Goal: Task Accomplishment & Management: Complete application form

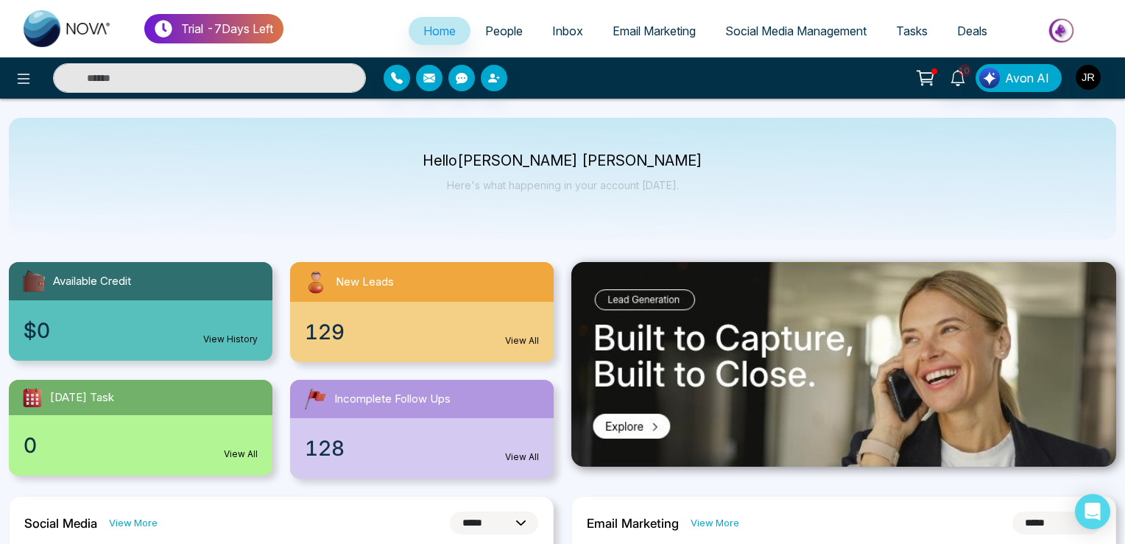
select select "*"
click at [15, 91] on div at bounding box center [187, 77] width 375 height 29
click at [22, 70] on icon at bounding box center [24, 79] width 18 height 18
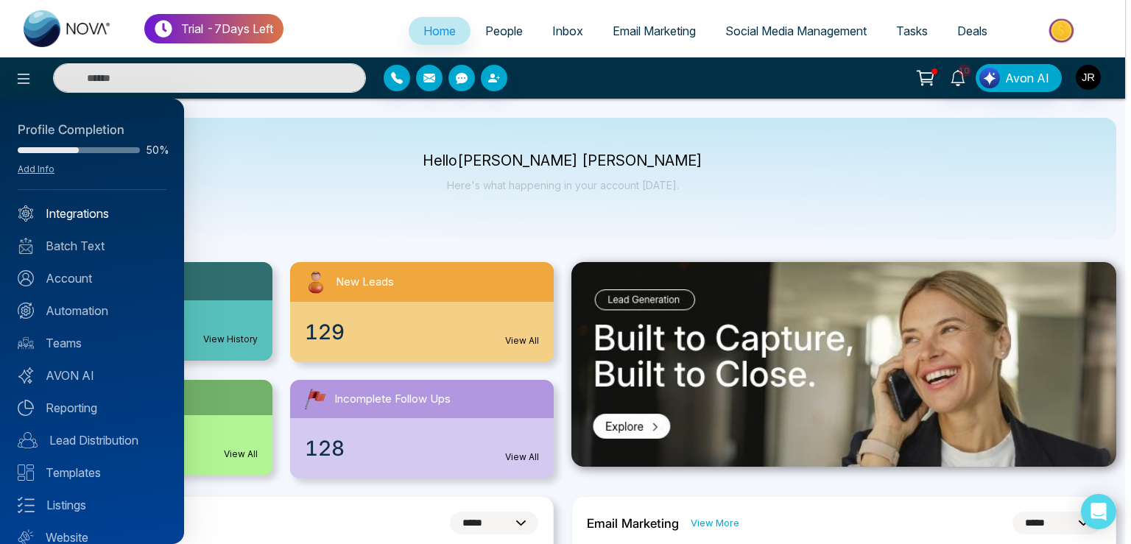
click at [92, 218] on link "Integrations" at bounding box center [92, 214] width 149 height 18
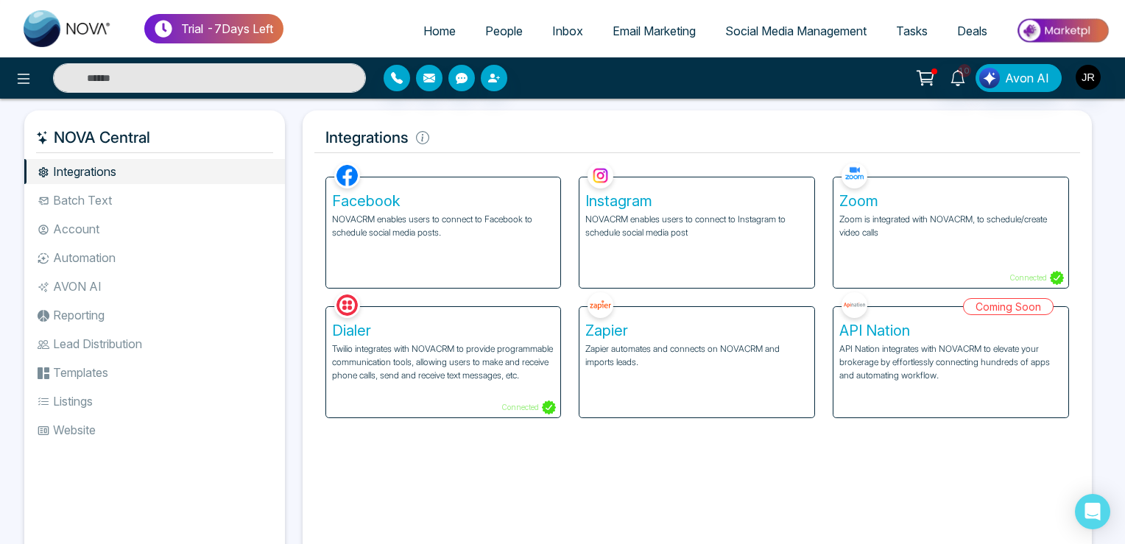
click at [915, 209] on h5 "Zoom" at bounding box center [950, 201] width 223 height 18
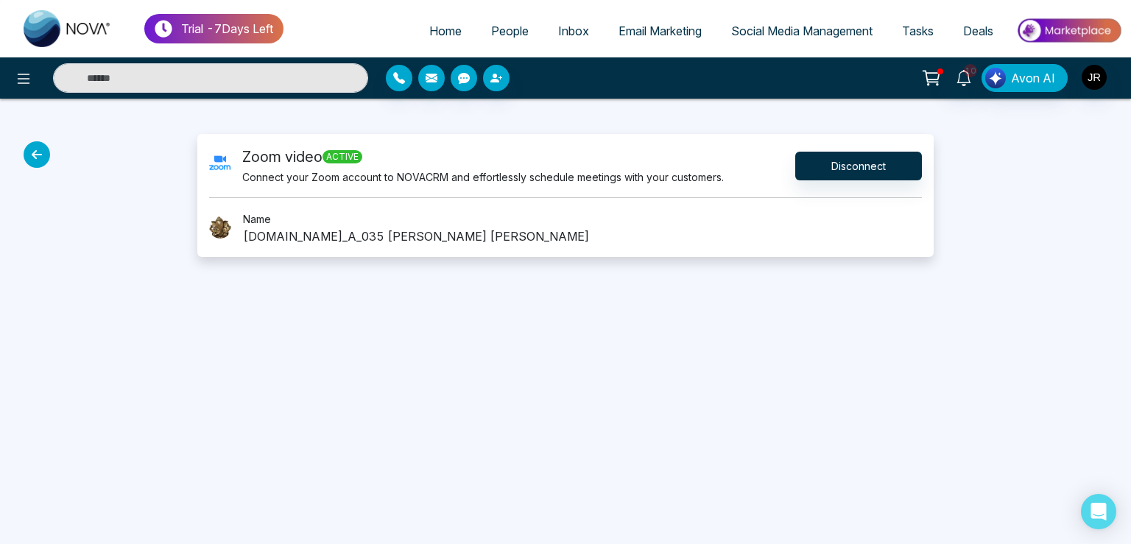
click at [924, 29] on span "Tasks" at bounding box center [918, 31] width 32 height 15
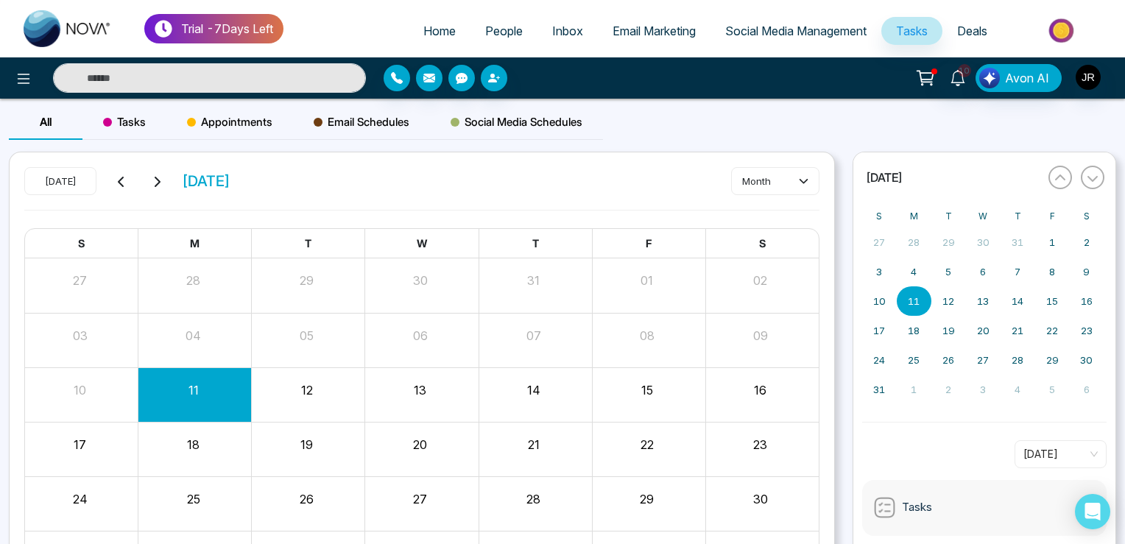
click at [236, 115] on span "Appointments" at bounding box center [229, 122] width 85 height 18
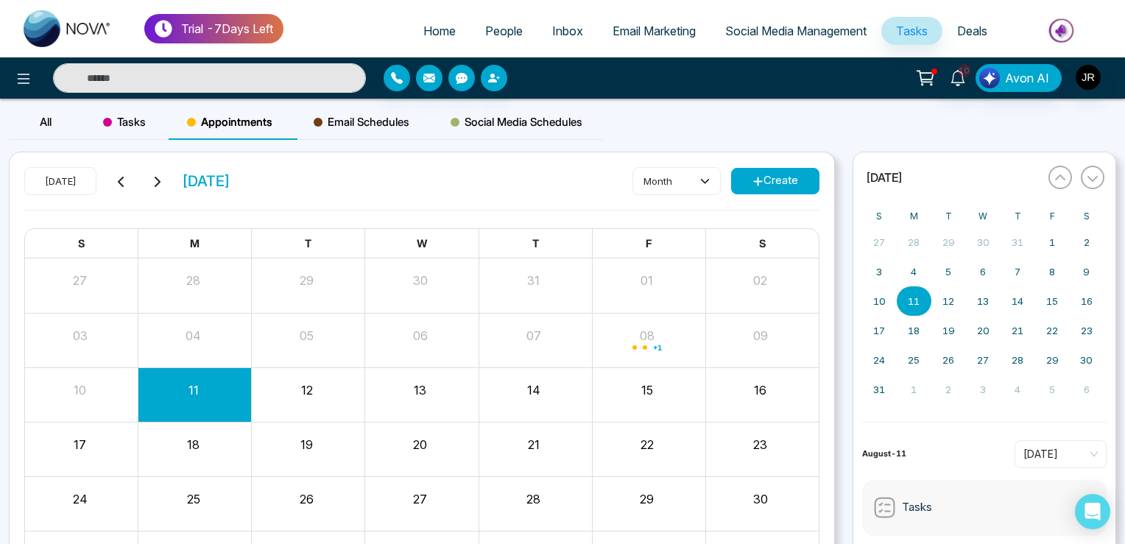
click at [216, 389] on div "11" at bounding box center [193, 388] width 110 height 22
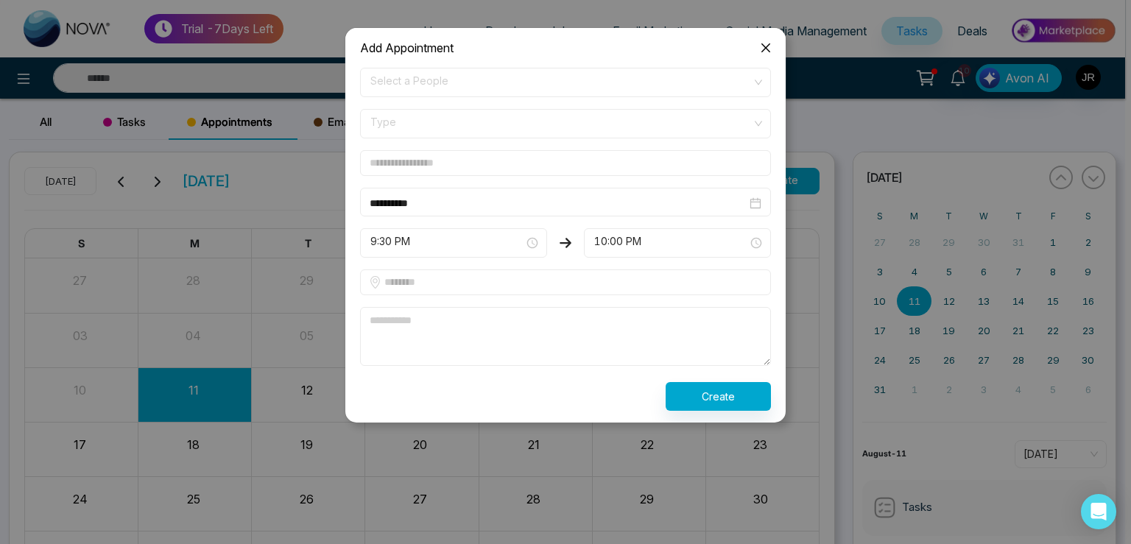
click at [409, 85] on span "Select a People" at bounding box center [565, 82] width 390 height 25
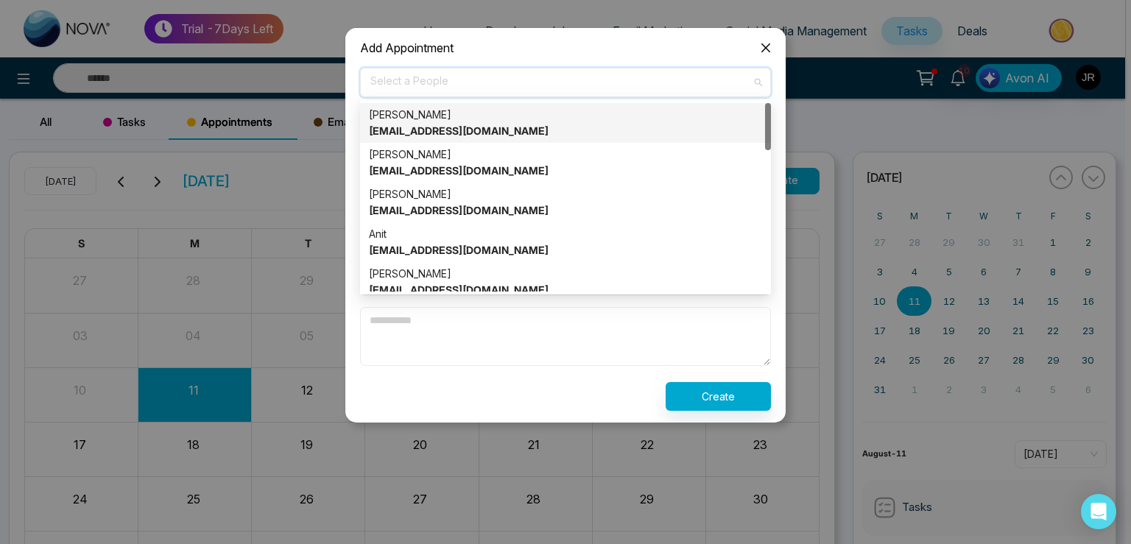
click at [406, 125] on strong "[EMAIL_ADDRESS][DOMAIN_NAME]" at bounding box center [459, 130] width 180 height 13
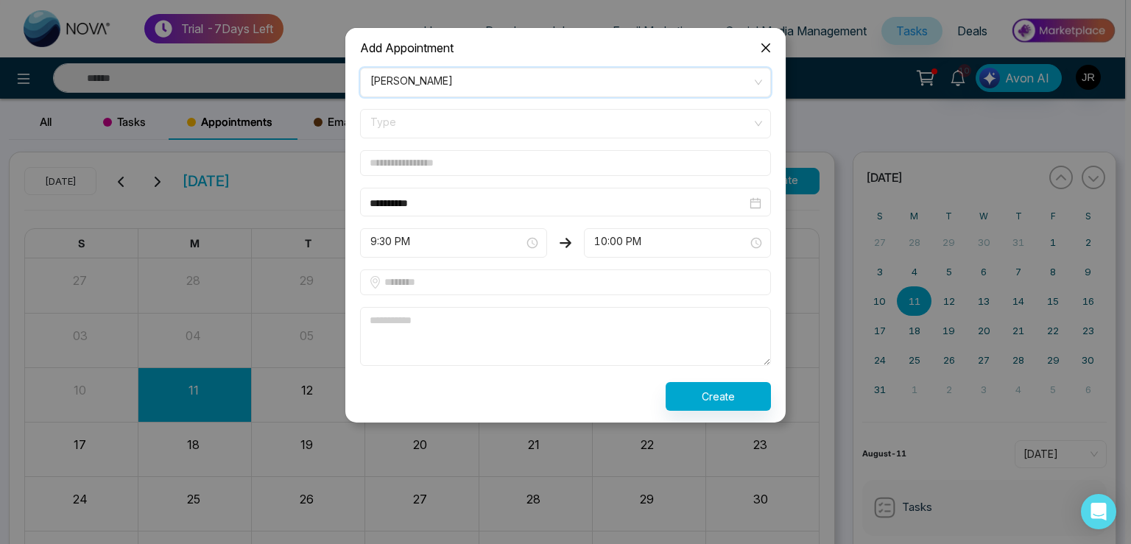
click at [568, 79] on div "[PERSON_NAME] [EMAIL_ADDRESS][DOMAIN_NAME]" at bounding box center [558, 92] width 377 height 44
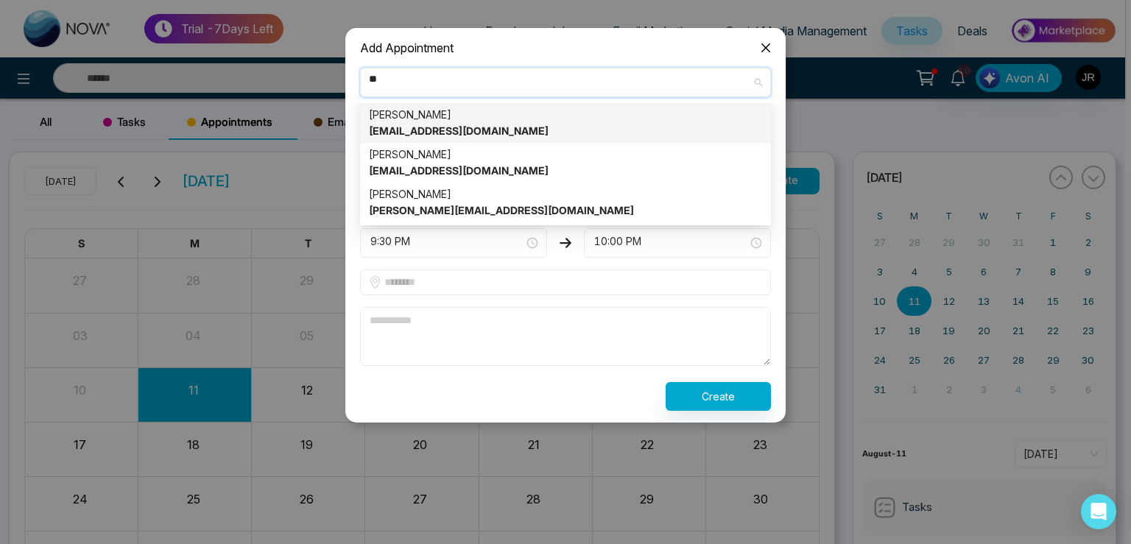
type input "***"
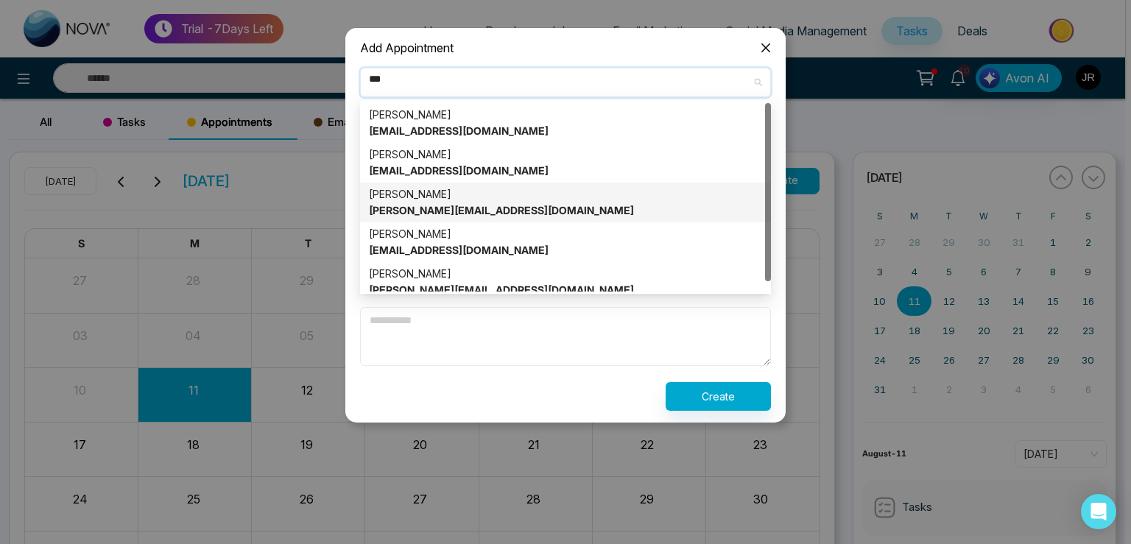
click at [436, 199] on div "[PERSON_NAME] [PERSON_NAME][EMAIL_ADDRESS][DOMAIN_NAME]" at bounding box center [565, 202] width 393 height 32
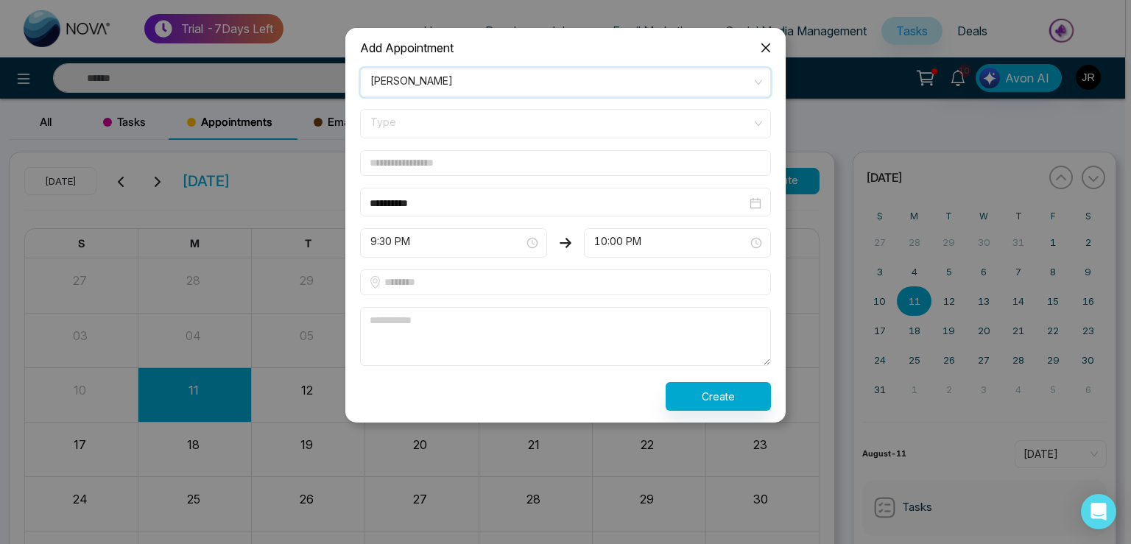
click at [411, 116] on span "Type" at bounding box center [565, 123] width 390 height 25
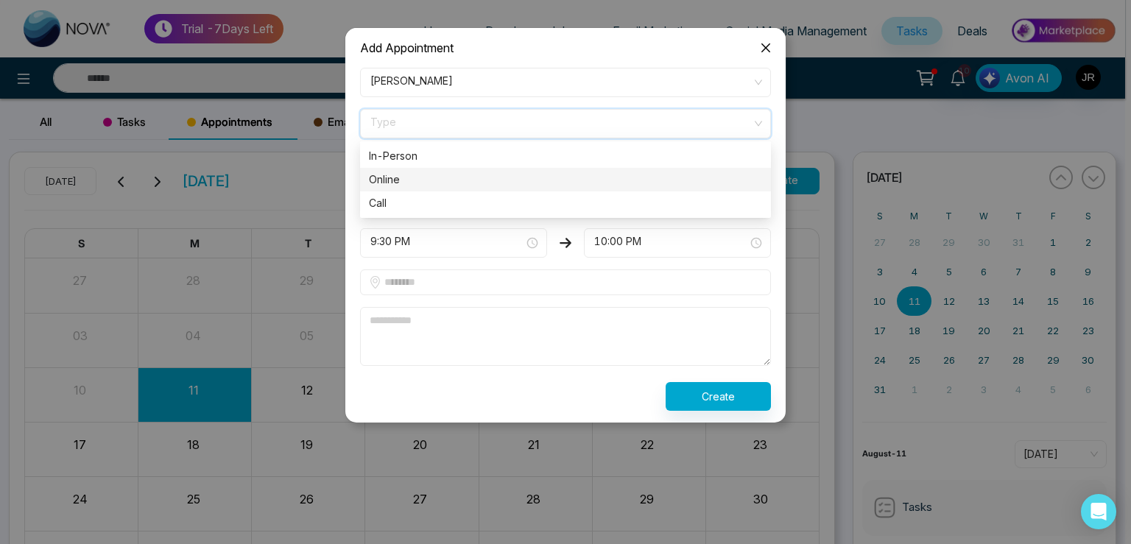
click at [397, 175] on div "Online" at bounding box center [565, 180] width 393 height 16
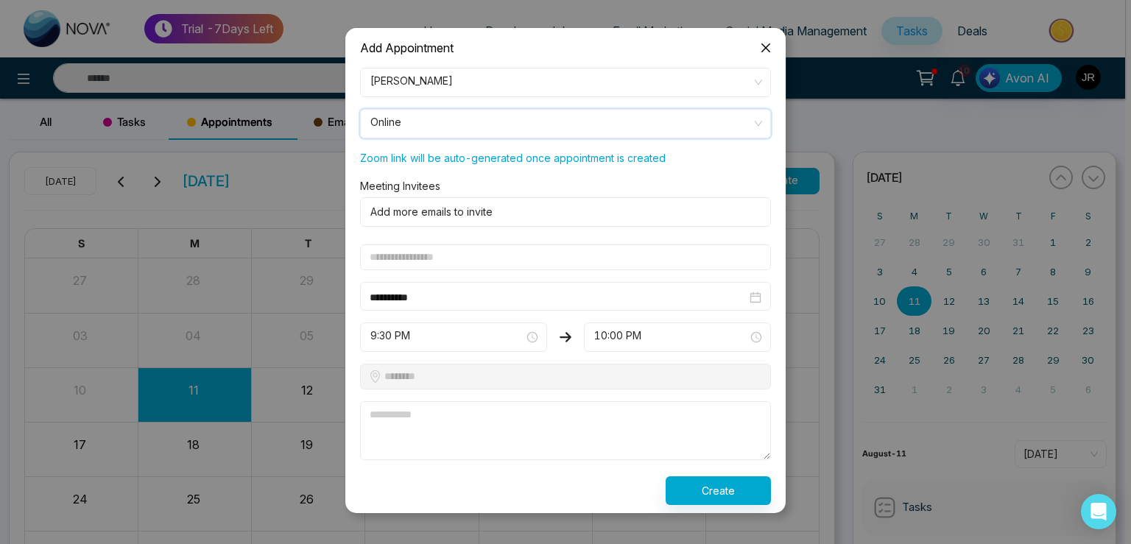
click at [399, 271] on form "**********" at bounding box center [565, 286] width 428 height 437
click at [413, 260] on input "text" at bounding box center [565, 257] width 411 height 26
click at [378, 245] on input "text" at bounding box center [565, 257] width 411 height 26
click at [378, 247] on input "text" at bounding box center [565, 257] width 411 height 26
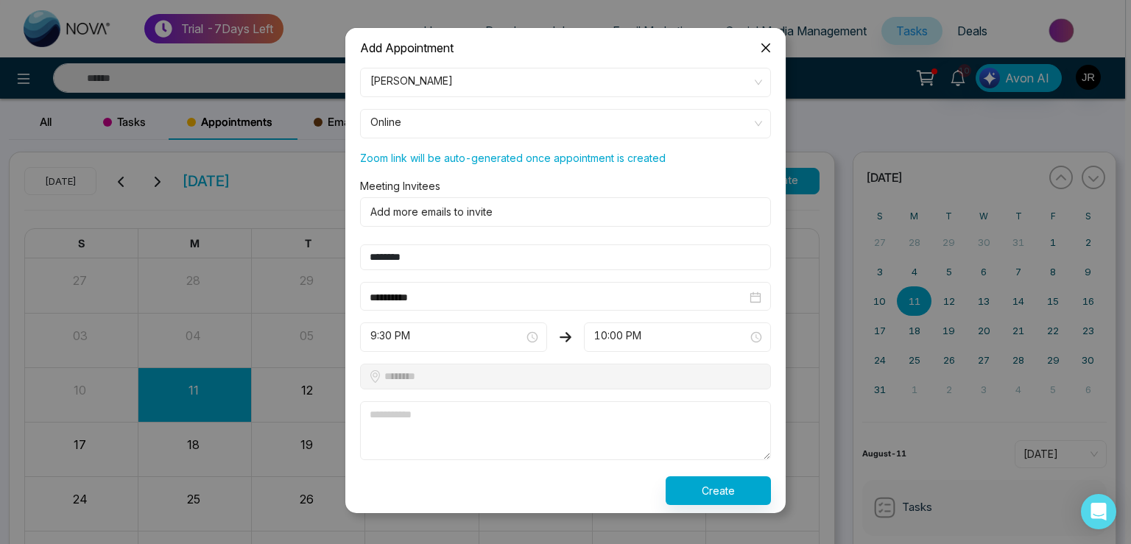
type input "********"
click at [406, 423] on textarea at bounding box center [565, 430] width 411 height 59
type textarea "****"
click at [714, 484] on button "Create" at bounding box center [717, 490] width 105 height 29
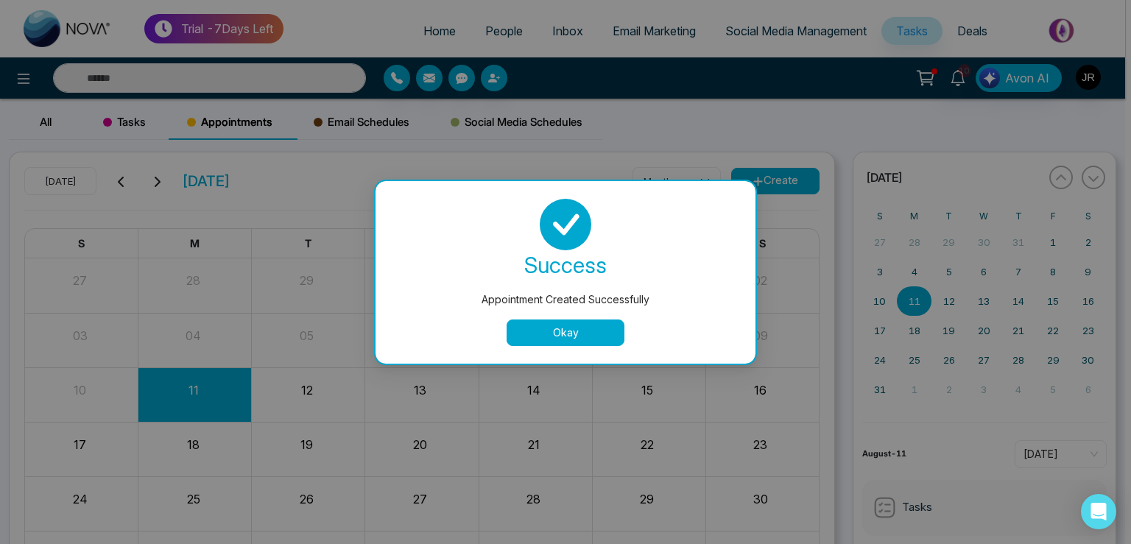
click at [554, 340] on button "Okay" at bounding box center [565, 332] width 118 height 26
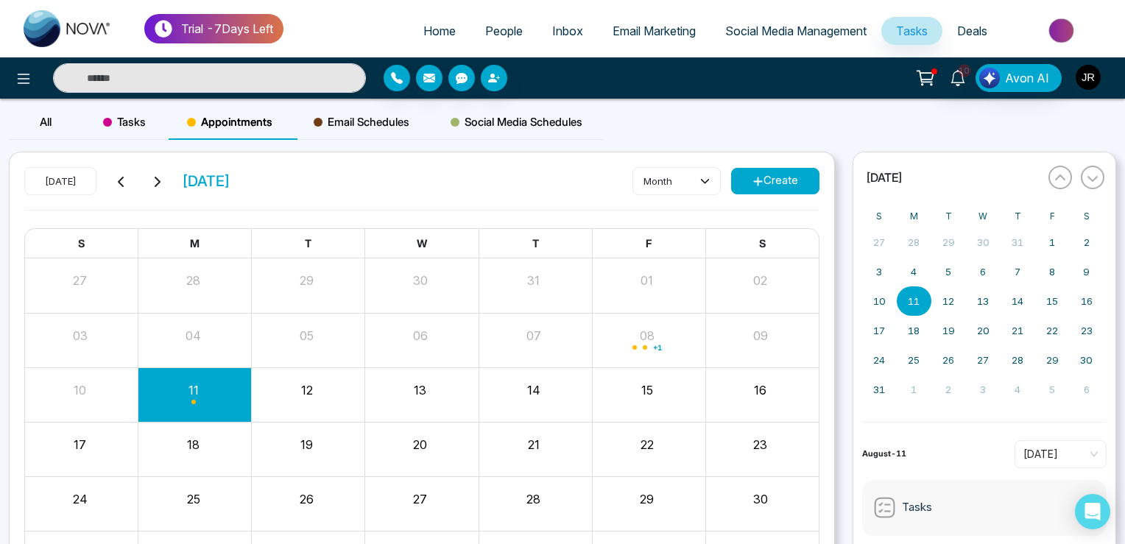
click at [1088, 81] on img "button" at bounding box center [1087, 77] width 25 height 25
